Goal: Navigation & Orientation: Find specific page/section

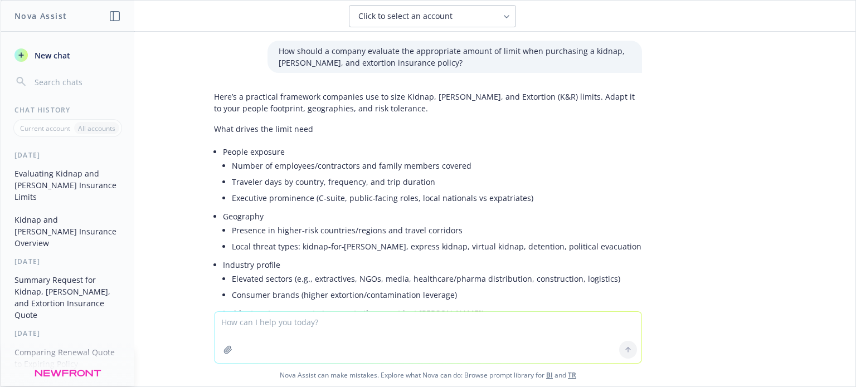
scroll to position [921, 0]
